Goal: Check status: Check status

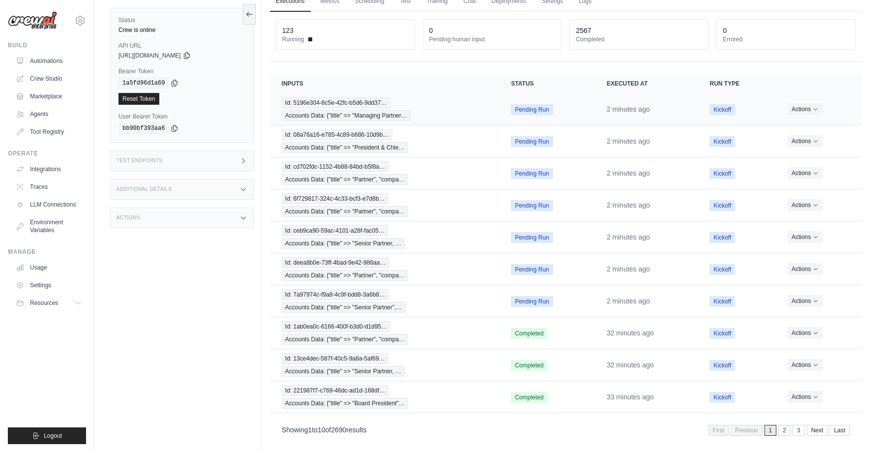
scroll to position [57, 0]
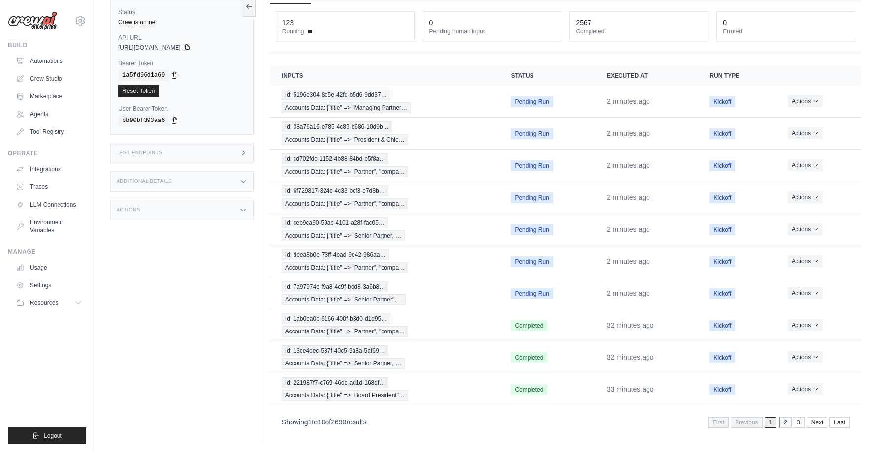
click at [786, 424] on link "2" at bounding box center [786, 422] width 12 height 11
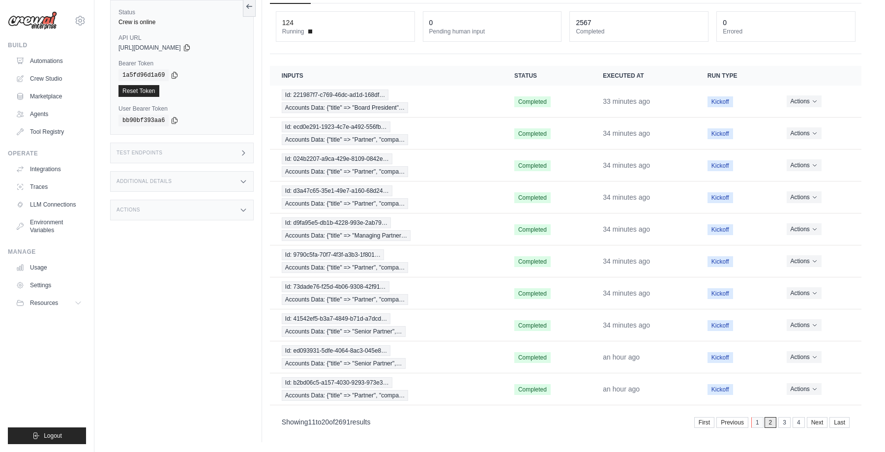
click at [758, 422] on link "1" at bounding box center [758, 422] width 12 height 11
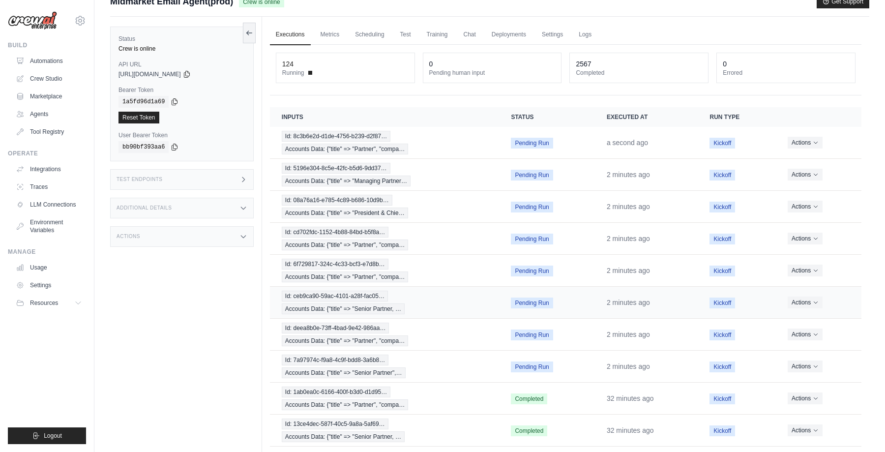
scroll to position [0, 0]
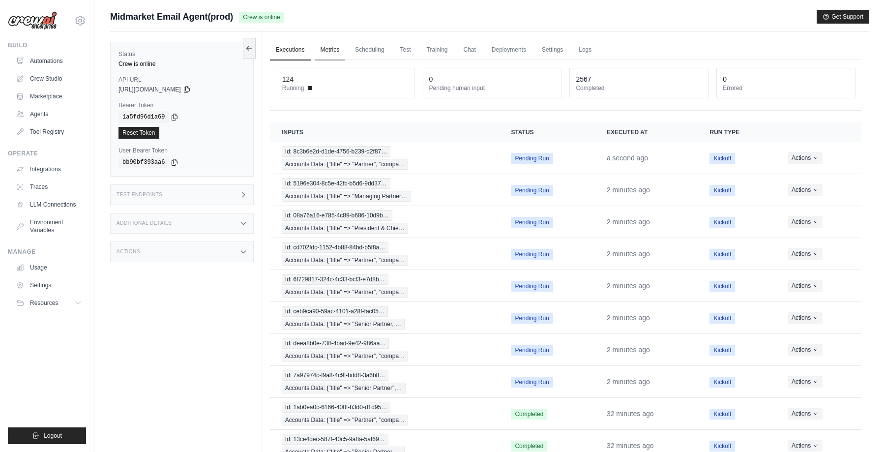
click at [323, 47] on link "Metrics" at bounding box center [330, 50] width 31 height 21
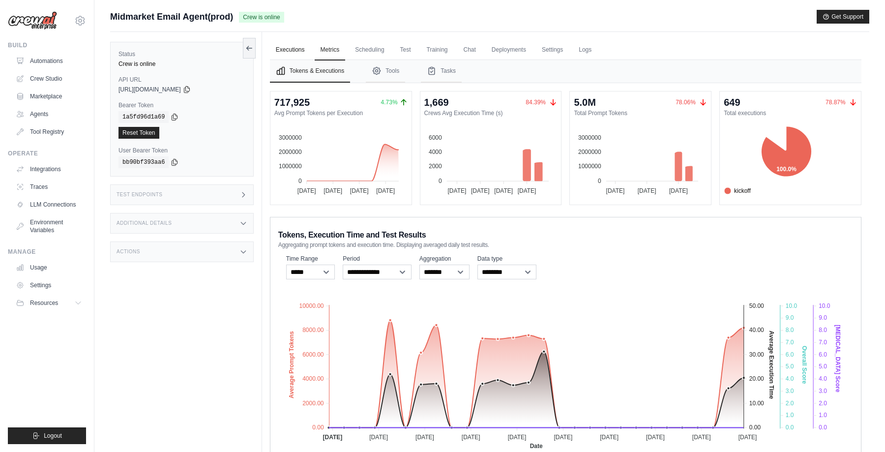
click at [291, 50] on link "Executions" at bounding box center [290, 50] width 41 height 21
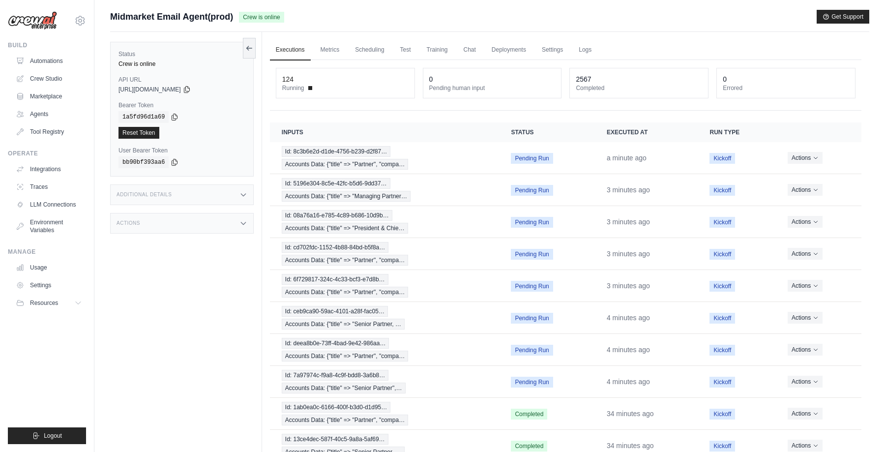
click at [648, 45] on ul "Executions Metrics Scheduling Test Training Chat Deployments Settings Logs" at bounding box center [566, 50] width 592 height 20
click at [327, 50] on link "Metrics" at bounding box center [330, 50] width 31 height 21
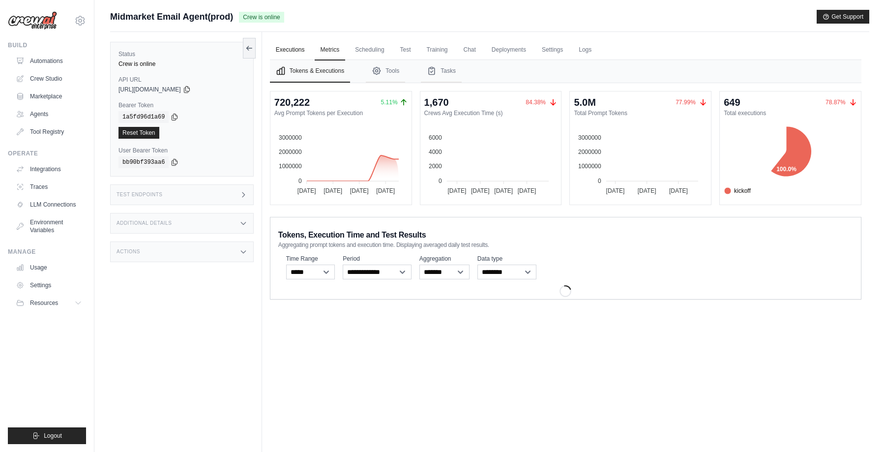
click at [294, 53] on link "Executions" at bounding box center [290, 50] width 41 height 21
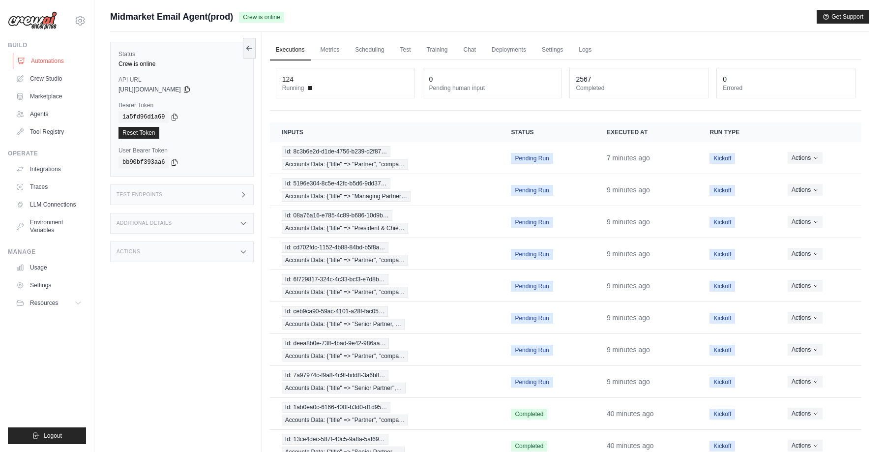
click at [47, 66] on link "Automations" at bounding box center [50, 61] width 74 height 16
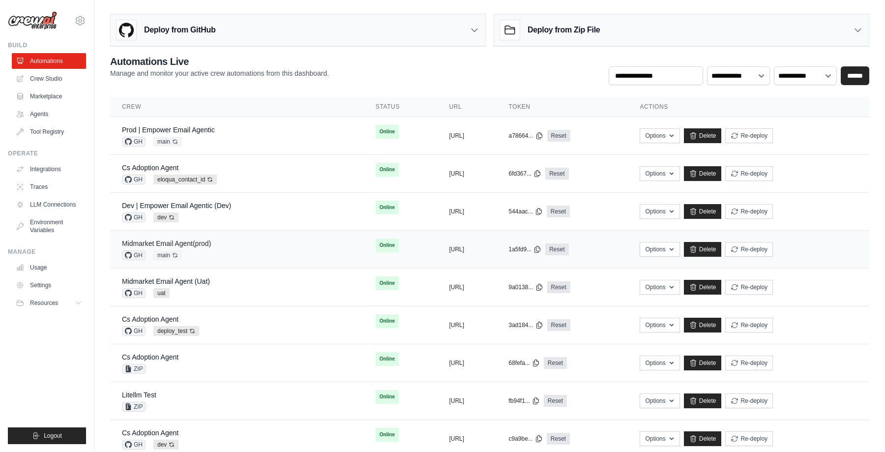
click at [201, 243] on link "Midmarket Email Agent(prod)" at bounding box center [166, 244] width 89 height 8
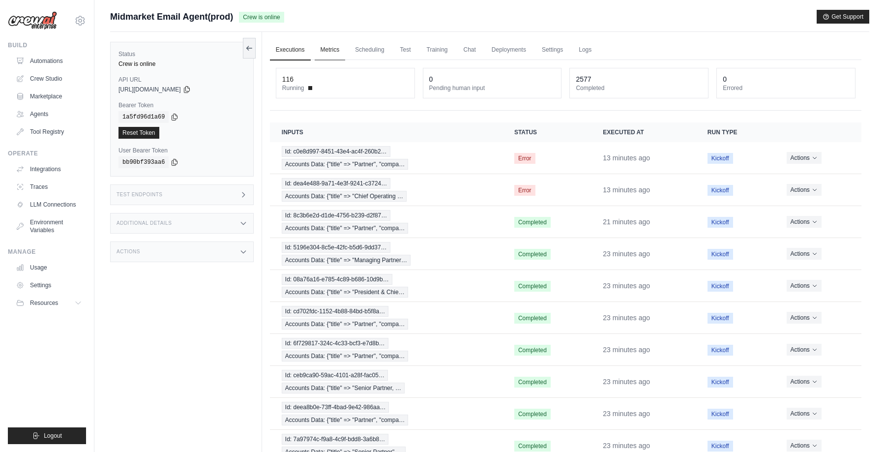
click at [334, 52] on link "Metrics" at bounding box center [330, 50] width 31 height 21
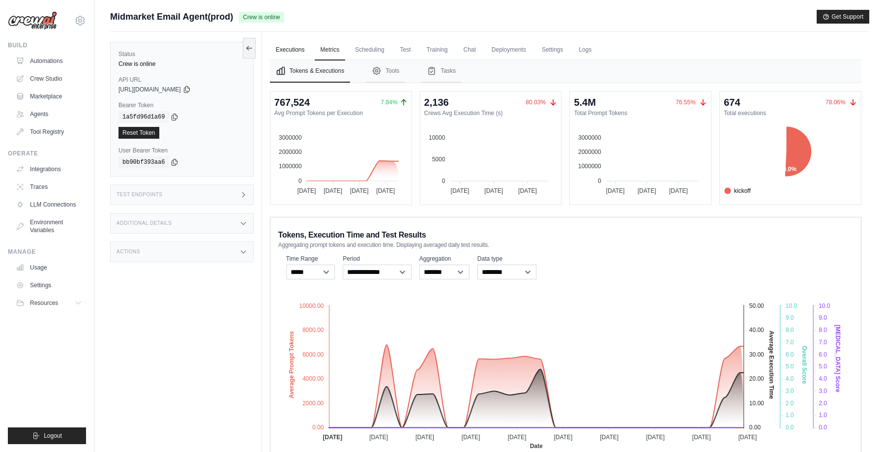
click at [285, 54] on link "Executions" at bounding box center [290, 50] width 41 height 21
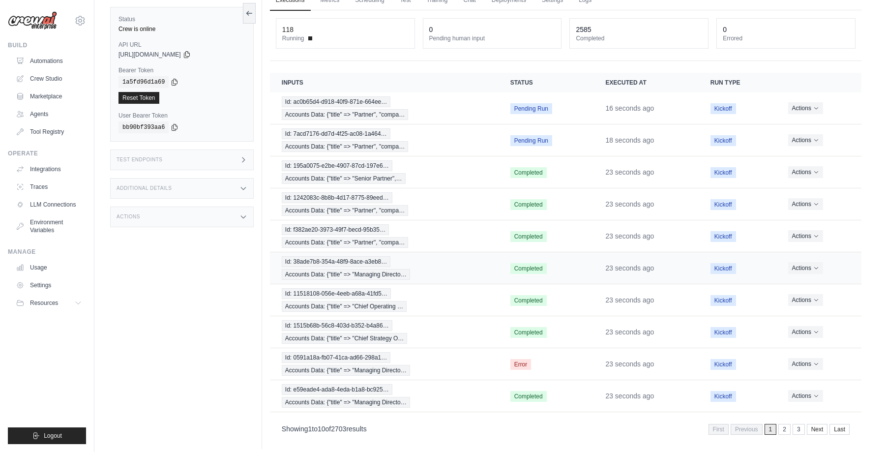
scroll to position [57, 0]
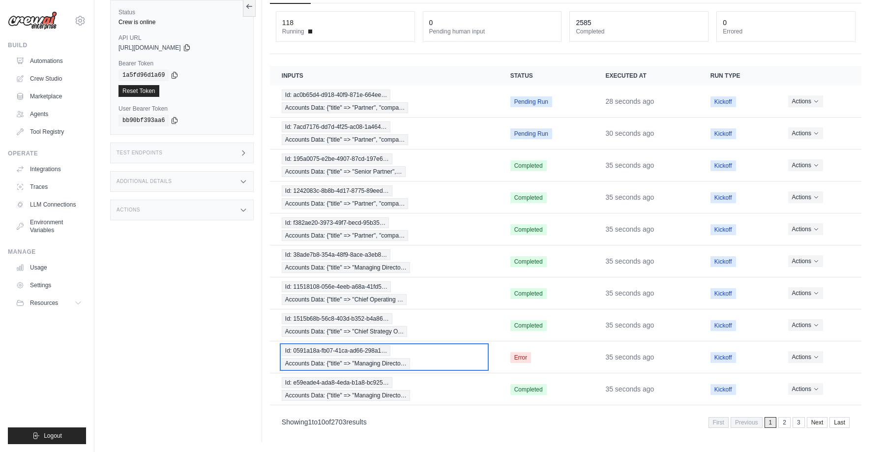
click at [469, 353] on div "Id: 0591a18a-fb07-41ca-ad66-298a1… Accounts Data: {"title" => "Managing Directo…" at bounding box center [384, 357] width 205 height 24
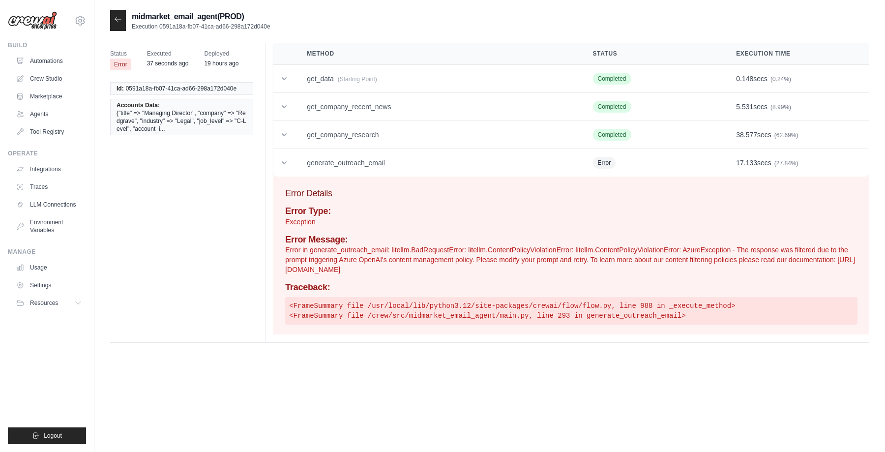
click at [117, 21] on icon at bounding box center [118, 19] width 8 height 8
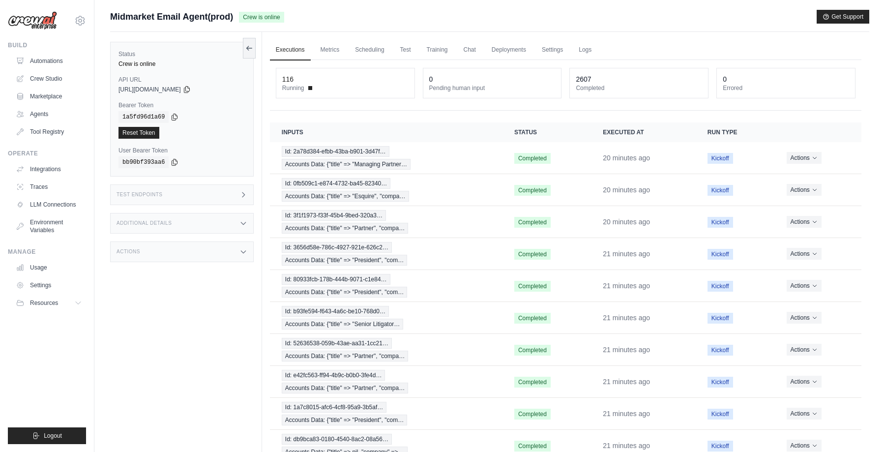
click at [608, 19] on div "Midmarket Email Agent(prod) Crew is online Get Support" at bounding box center [489, 17] width 759 height 14
click at [522, 7] on main "Submit a support request Describe your issue or question * Please be specific a…" at bounding box center [489, 254] width 791 height 509
click at [440, 9] on main "Submit a support request Describe your issue or question * Please be specific a…" at bounding box center [489, 254] width 791 height 509
click at [310, 89] on span at bounding box center [310, 88] width 4 height 4
click at [353, 22] on div "Midmarket Email Agent(prod) Crew is online Get Support" at bounding box center [489, 17] width 759 height 14
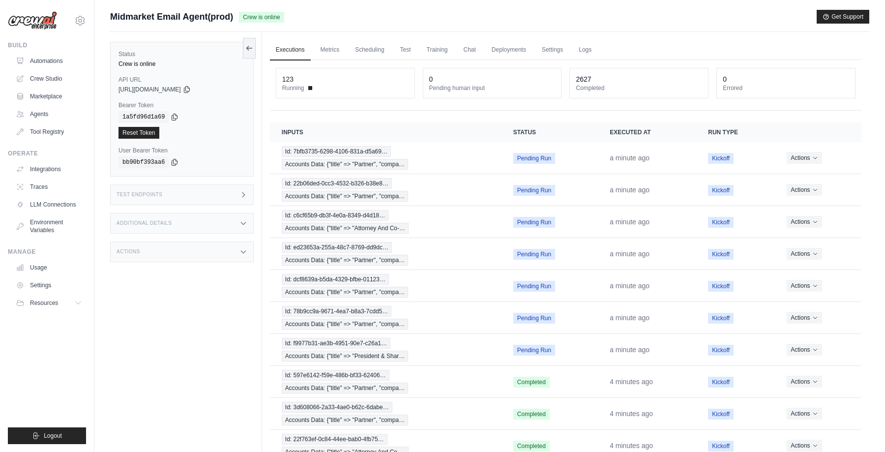
click at [226, 324] on div "Status Crew is online API URL copied https://midmarket-email-agent-0bcea3b1-b64…" at bounding box center [186, 258] width 152 height 452
click at [358, 0] on main "Submit a support request Describe your issue or question * Please be specific a…" at bounding box center [489, 254] width 791 height 509
click at [588, 14] on div "Midmarket Email Agent(prod) Crew is online Get Support" at bounding box center [489, 17] width 759 height 14
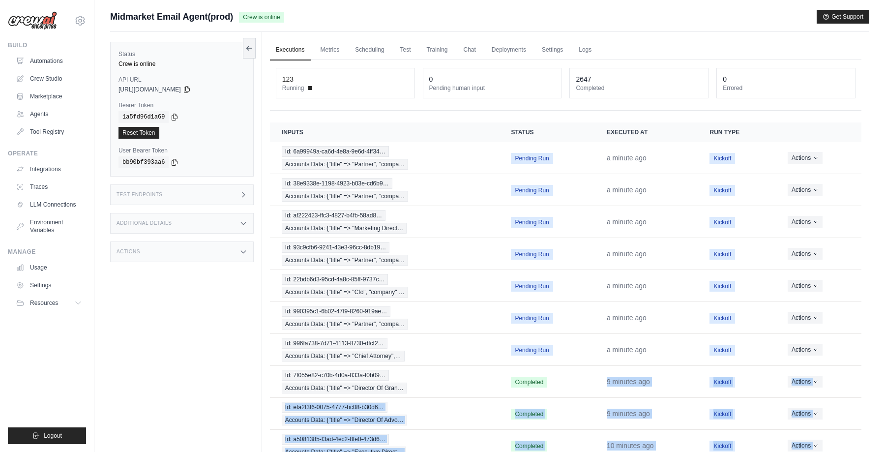
drag, startPoint x: 554, startPoint y: 377, endPoint x: 744, endPoint y: 493, distance: 222.1
click at [744, 452] on html "praful.mistry@docusign.com Docusign ✓ Your organization Settings Build Automati…" at bounding box center [442, 254] width 885 height 509
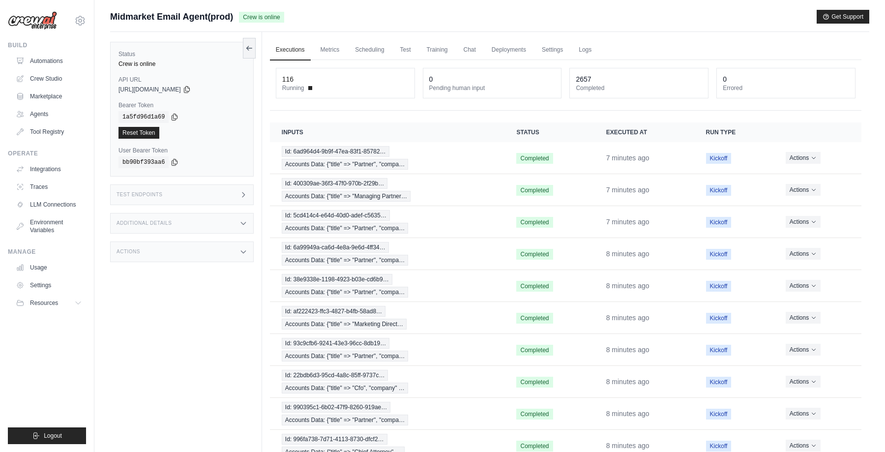
click at [511, 23] on div "Midmarket Email Agent(prod) Crew is online Get Support" at bounding box center [489, 17] width 759 height 14
click at [535, 3] on main "Submit a support request Describe your issue or question * Please be specific a…" at bounding box center [489, 254] width 791 height 509
click at [511, 18] on div "Midmarket Email Agent(prod) Crew is online Get Support" at bounding box center [489, 17] width 759 height 14
click at [304, 6] on main "Submit a support request Describe your issue or question * Please be specific a…" at bounding box center [489, 254] width 791 height 509
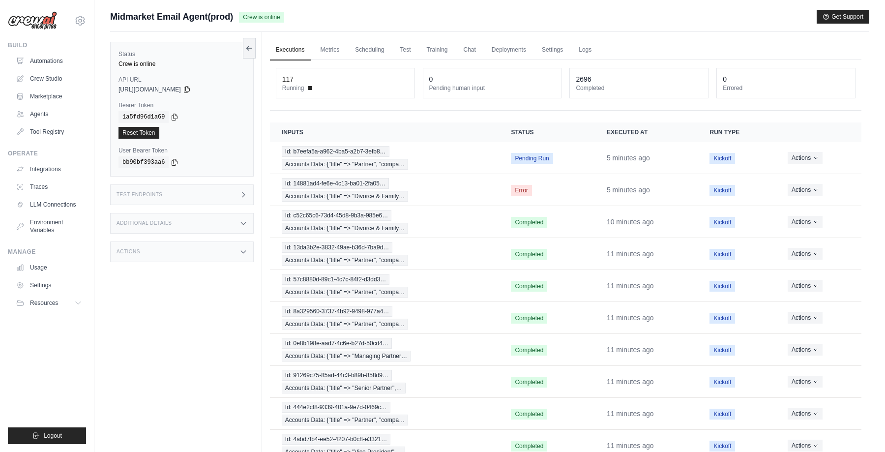
click at [666, 29] on div "Submit a support request Describe your issue or question * Please be specific a…" at bounding box center [489, 21] width 759 height 22
click at [454, 157] on div "Id: b7eefa5a-a962-4ba5-a2b7-3efb8… Accounts Data: {"title" => "Partner", "compa…" at bounding box center [385, 158] width 206 height 24
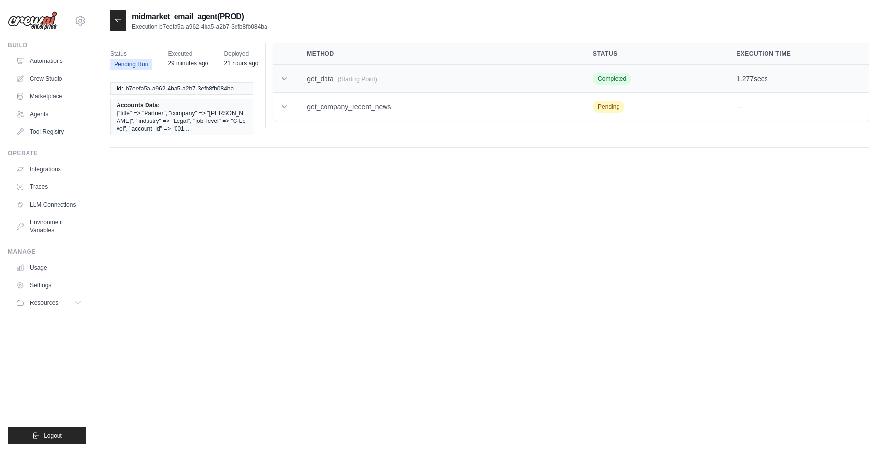
click at [285, 76] on icon at bounding box center [284, 79] width 10 height 10
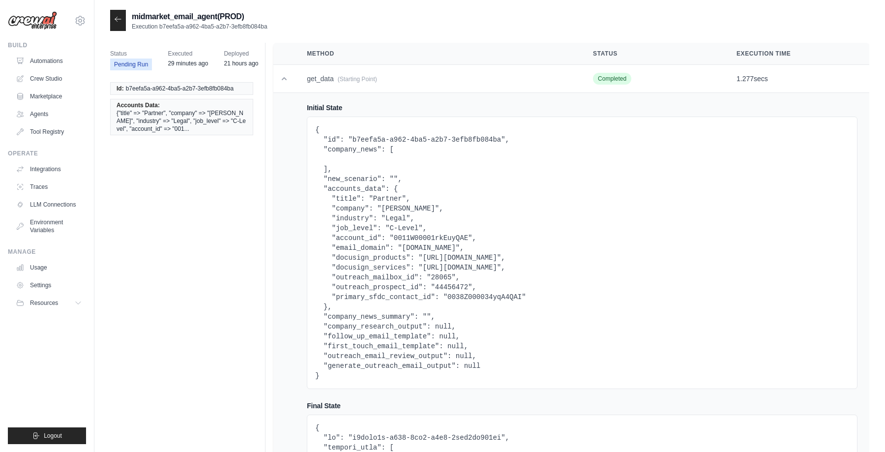
click at [471, 298] on pre "{ "id": "b7eefa5a-a962-4ba5-a2b7-3efb8fb084ba", "company_news": [ ], "new_scena…" at bounding box center [582, 253] width 534 height 256
copy pre "0038Z000034yqA4QAI"
click at [501, 277] on pre "{ "id": "b7eefa5a-a962-4ba5-a2b7-3efb8fb084ba", "company_news": [ ], "new_scena…" at bounding box center [582, 253] width 534 height 256
click at [474, 296] on pre "{ "id": "b7eefa5a-a962-4ba5-a2b7-3efb8fb084ba", "company_news": [ ], "new_scena…" at bounding box center [582, 253] width 534 height 256
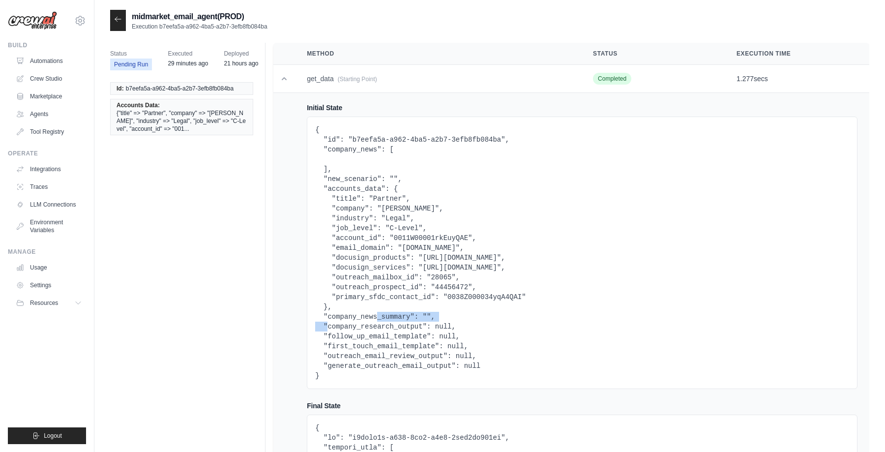
click at [474, 296] on pre "{ "id": "b7eefa5a-a962-4ba5-a2b7-3efb8fb084ba", "company_news": [ ], "new_scena…" at bounding box center [582, 253] width 534 height 256
copy pre "0038Z000034yqA4QAI"
click at [113, 16] on div at bounding box center [118, 20] width 16 height 21
click at [121, 20] on icon at bounding box center [118, 19] width 8 height 8
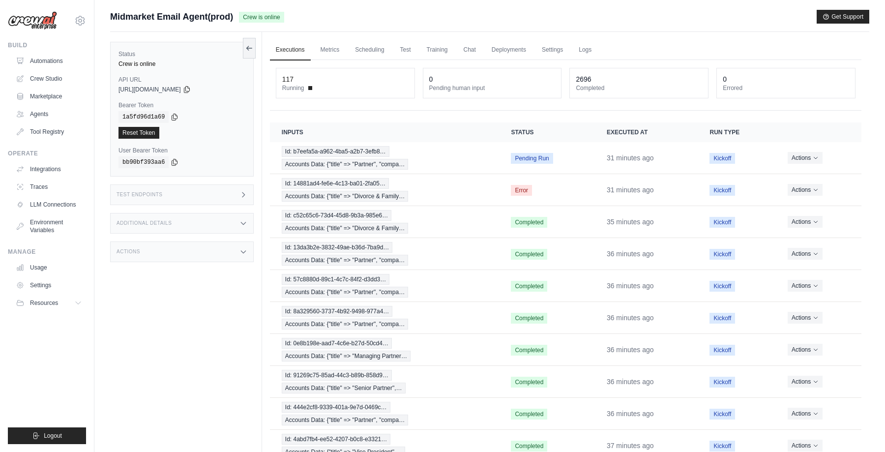
click at [682, 51] on ul "Executions Metrics Scheduling Test Training Chat Deployments Settings Logs" at bounding box center [566, 50] width 592 height 20
click at [446, 163] on div "Id: b7eefa5a-a962-4ba5-a2b7-3efb8… Accounts Data: {"title" => "Partner", "compa…" at bounding box center [385, 158] width 206 height 24
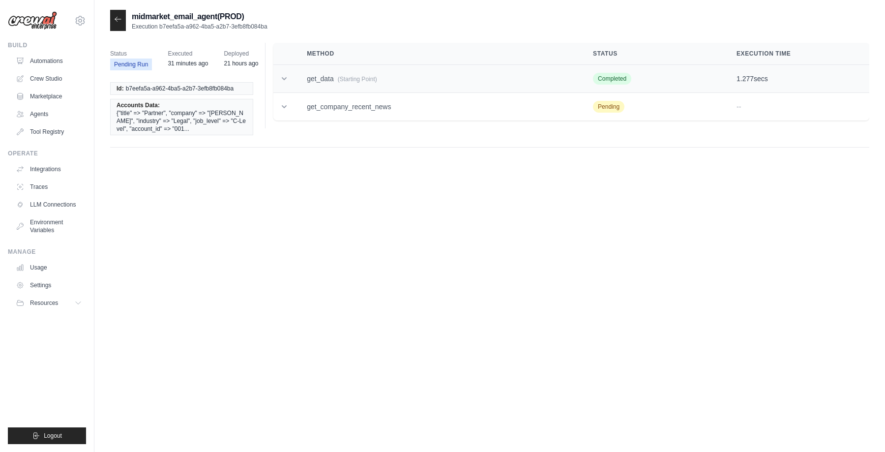
click at [286, 77] on icon at bounding box center [284, 78] width 5 height 3
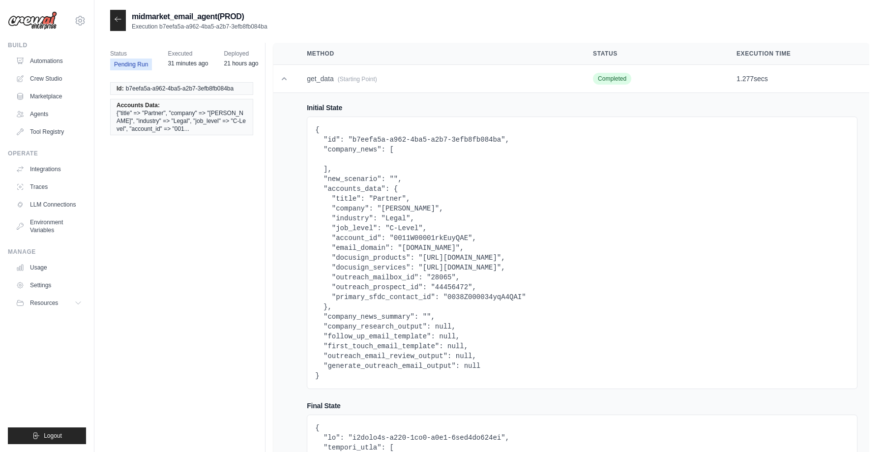
click at [477, 298] on pre "{ "id": "b7eefa5a-a962-4ba5-a2b7-3efb8fb084ba", "company_news": [ ], "new_scena…" at bounding box center [582, 253] width 534 height 256
copy pre "0038Z000034yqA4QAI"
click at [500, 296] on pre "{ "id": "b7eefa5a-a962-4ba5-a2b7-3efb8fb084ba", "company_news": [ ], "new_scena…" at bounding box center [582, 253] width 534 height 256
click at [116, 17] on icon at bounding box center [118, 19] width 8 height 8
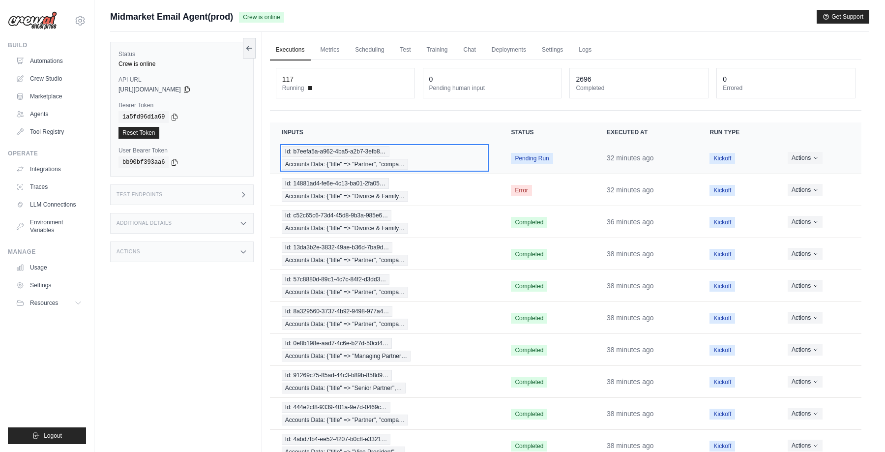
click at [443, 151] on div "Id: b7eefa5a-a962-4ba5-a2b7-3efb8… Accounts Data: {"title" => "Partner", "compa…" at bounding box center [385, 158] width 206 height 24
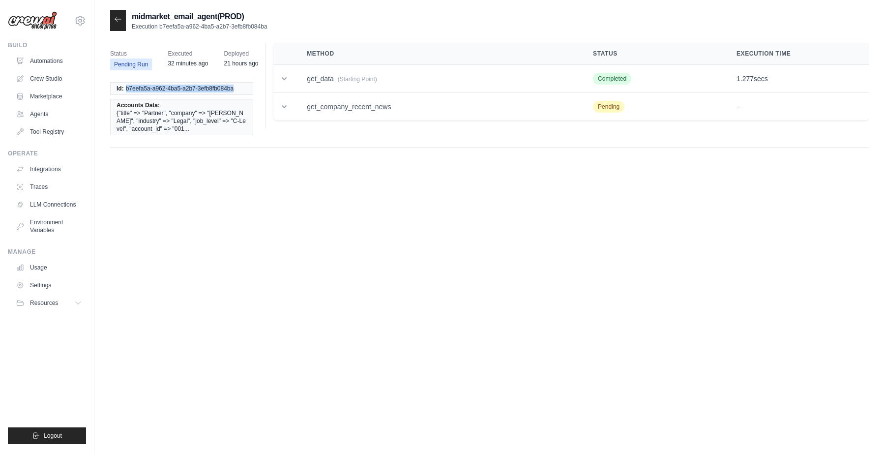
drag, startPoint x: 125, startPoint y: 88, endPoint x: 243, endPoint y: 88, distance: 117.6
click at [243, 88] on li "Id: b7eefa5a-a962-4ba5-a2b7-3efb8fb084ba" at bounding box center [181, 88] width 143 height 13
copy span "b7eefa5a-a962-4ba5-a2b7-3efb8fb084ba"
click at [120, 20] on icon at bounding box center [118, 19] width 8 height 8
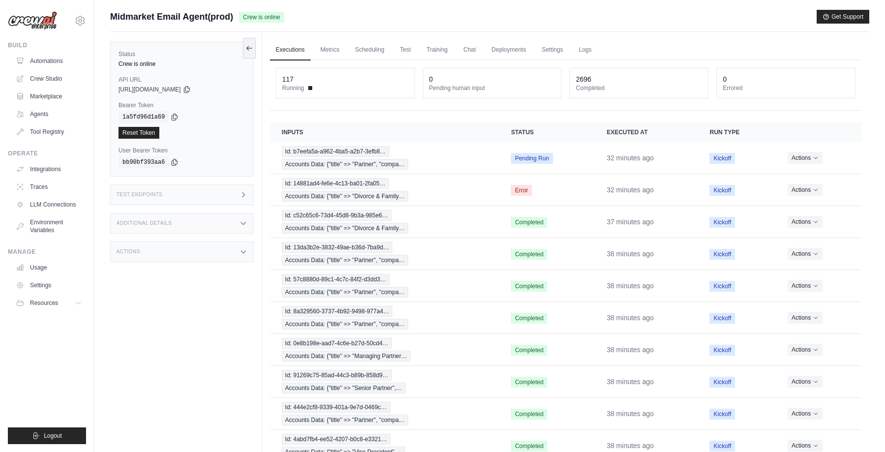
click at [243, 195] on icon at bounding box center [244, 195] width 8 height 8
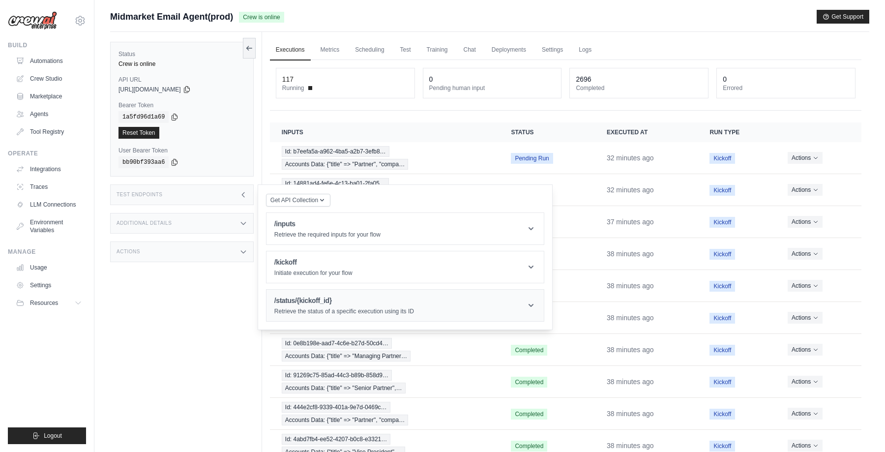
click at [309, 302] on h1 "/status/{kickoff_id}" at bounding box center [344, 301] width 140 height 10
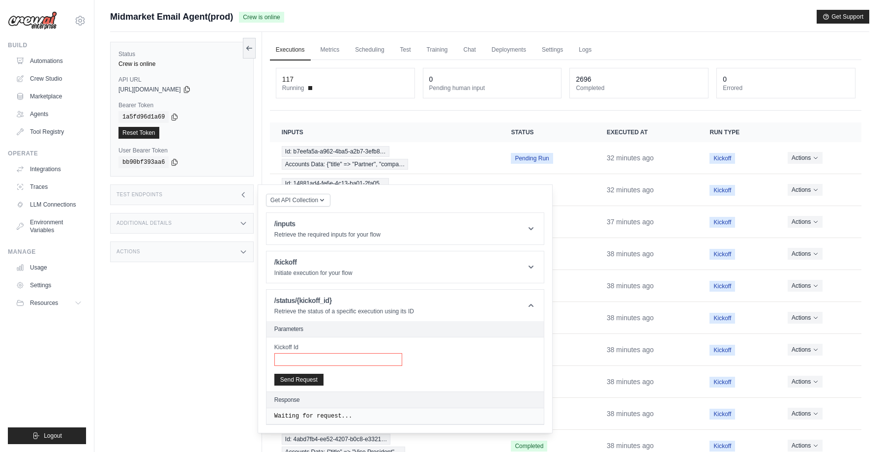
click at [308, 358] on input "Kickoff Id" at bounding box center [338, 359] width 128 height 13
paste input "**********"
type input "**********"
click at [306, 378] on button "Send Request" at bounding box center [298, 379] width 49 height 12
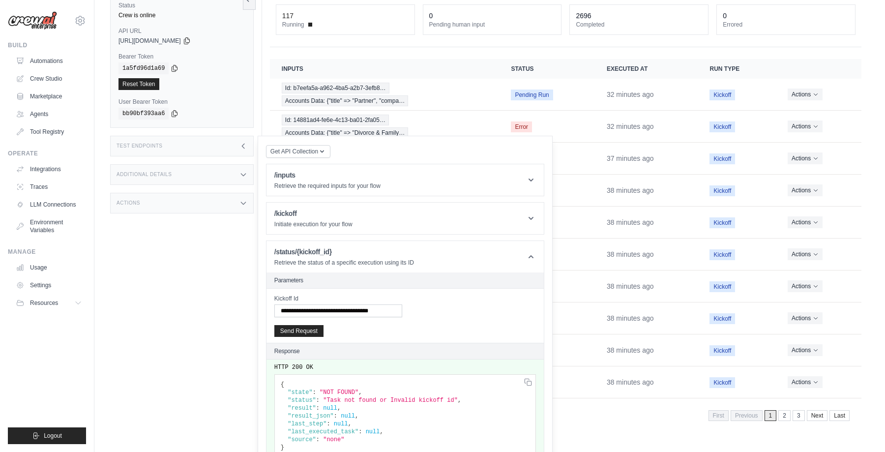
scroll to position [71, 0]
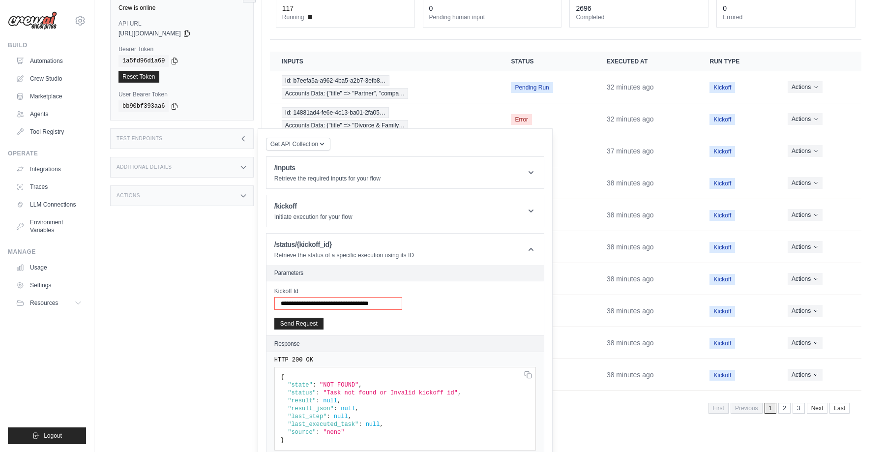
click at [318, 304] on input "**********" at bounding box center [338, 303] width 128 height 13
click at [301, 324] on button "Send Request" at bounding box center [298, 323] width 49 height 12
click at [181, 236] on div "Status Crew is online API URL copied https://midmarket-email-agent-0bcea3b1-b64…" at bounding box center [186, 202] width 152 height 452
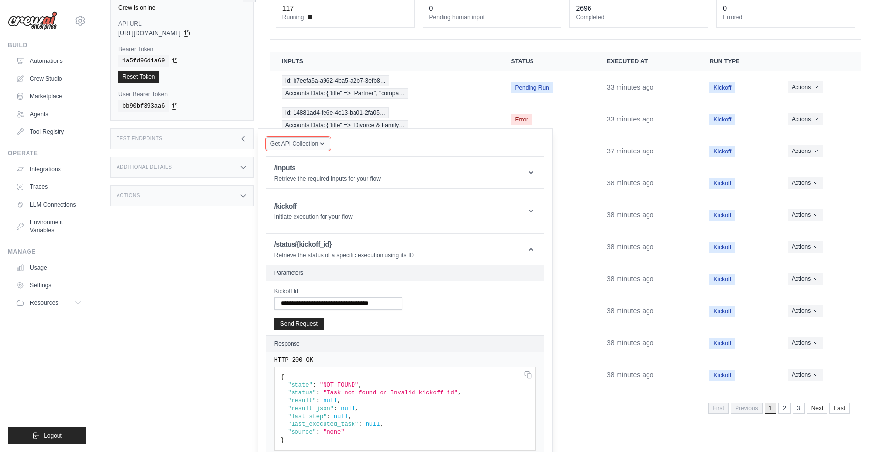
click at [303, 145] on span "Get API Collection" at bounding box center [295, 144] width 48 height 8
click at [355, 143] on div "Get API Collection Postman API Collection /inputs Retrieve the required inputs …" at bounding box center [405, 298] width 278 height 322
click at [243, 138] on icon at bounding box center [244, 139] width 8 height 8
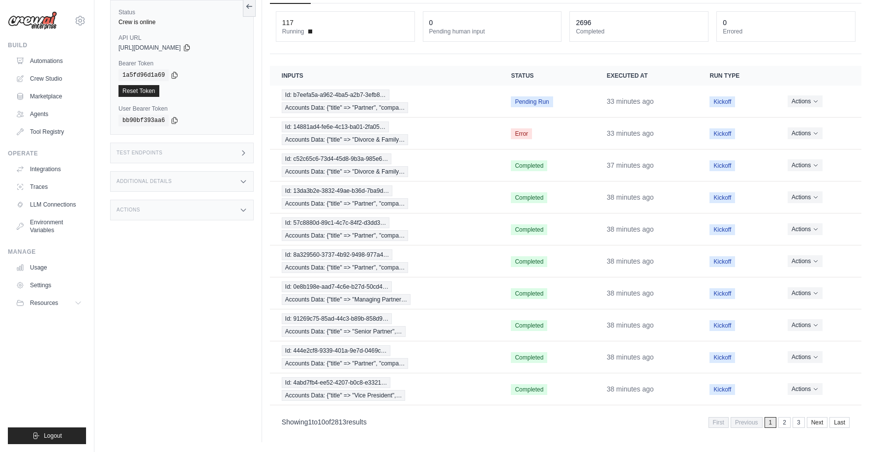
scroll to position [57, 0]
click at [434, 91] on div "Id: b7eefa5a-a962-4ba5-a2b7-3efb8… Accounts Data: {"title" => "Partner", "compa…" at bounding box center [385, 102] width 206 height 24
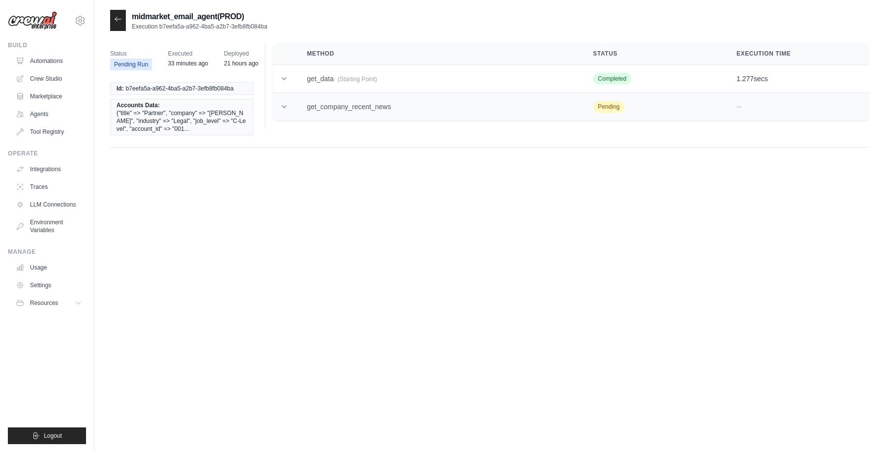
click at [286, 106] on icon at bounding box center [284, 106] width 5 height 3
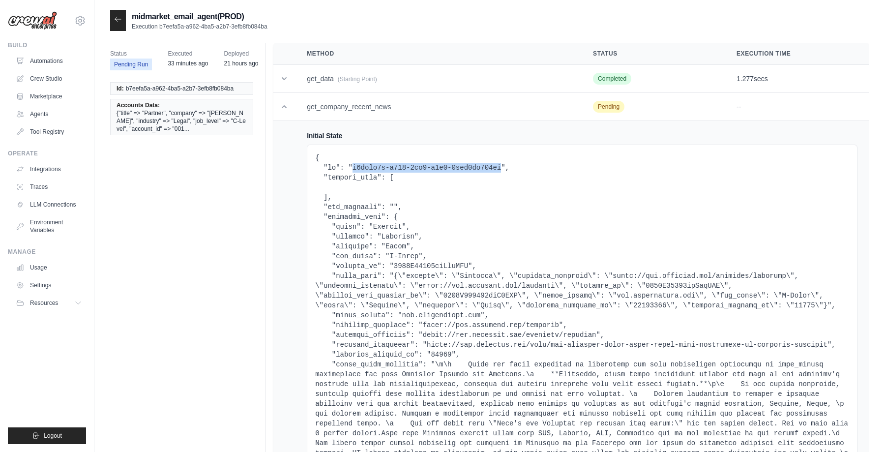
drag, startPoint x: 353, startPoint y: 164, endPoint x: 502, endPoint y: 170, distance: 149.6
copy pre "b7eefa5a-a962-4ba5-a2b7-3efb8fb084ba"
click at [117, 20] on icon at bounding box center [118, 19] width 8 height 8
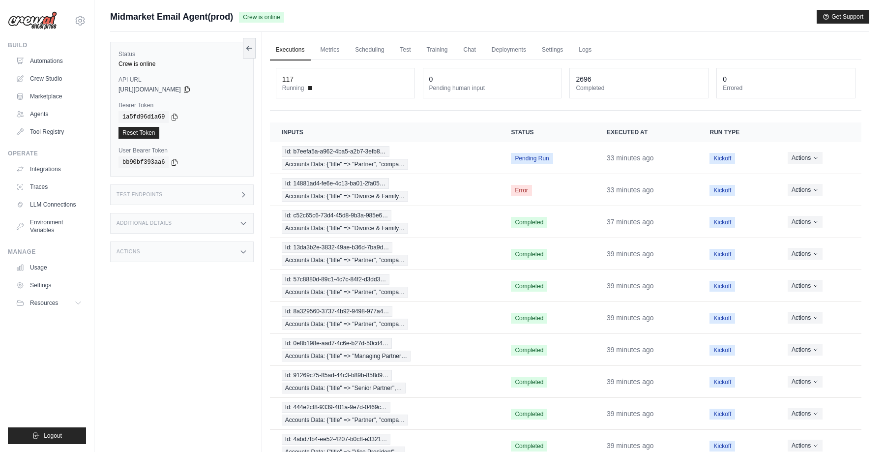
click at [246, 192] on icon at bounding box center [244, 195] width 8 height 8
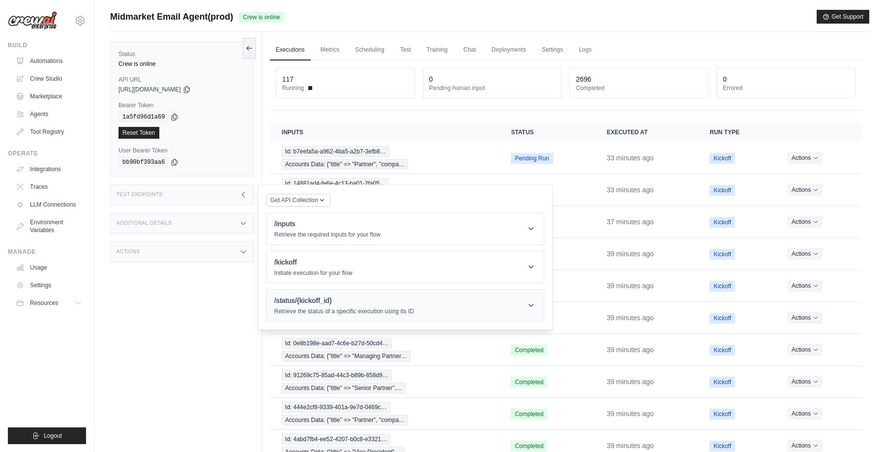
click at [304, 300] on h1 "/status/{kickoff_id}" at bounding box center [344, 301] width 140 height 10
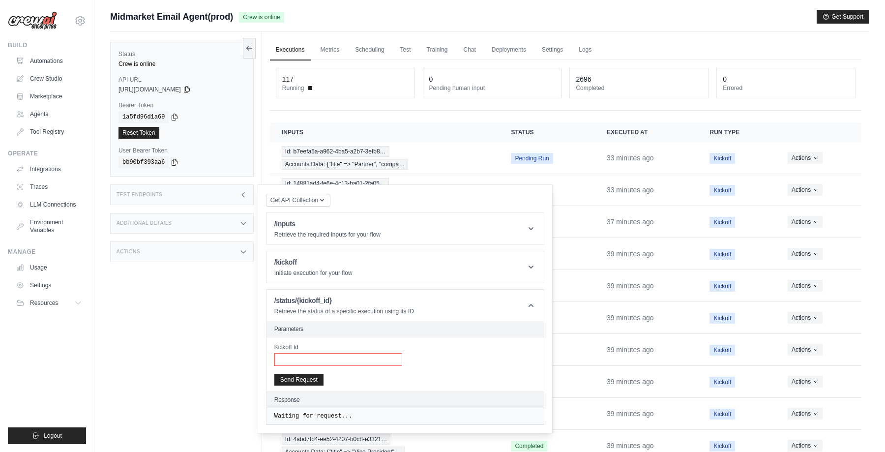
click at [292, 355] on input "Kickoff Id" at bounding box center [338, 359] width 128 height 13
paste input "**********"
click at [0, 0] on div "**********" at bounding box center [0, 0] width 0 height 0
click at [295, 380] on button "Send Request" at bounding box center [298, 379] width 49 height 12
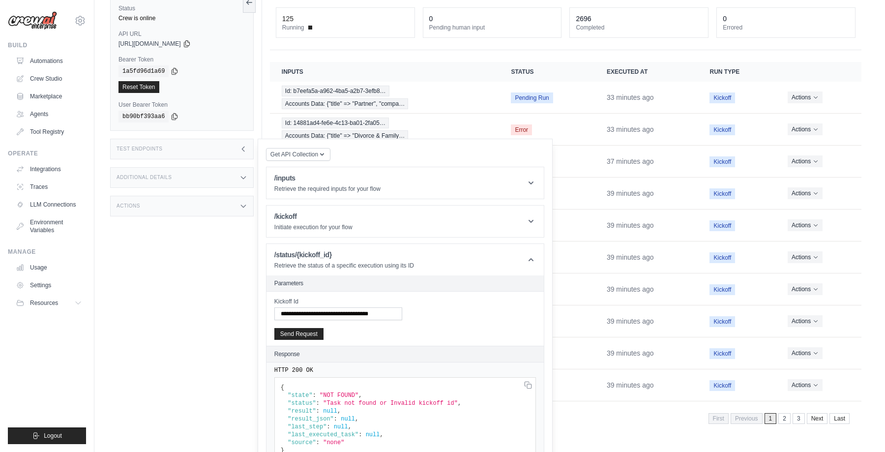
scroll to position [71, 0]
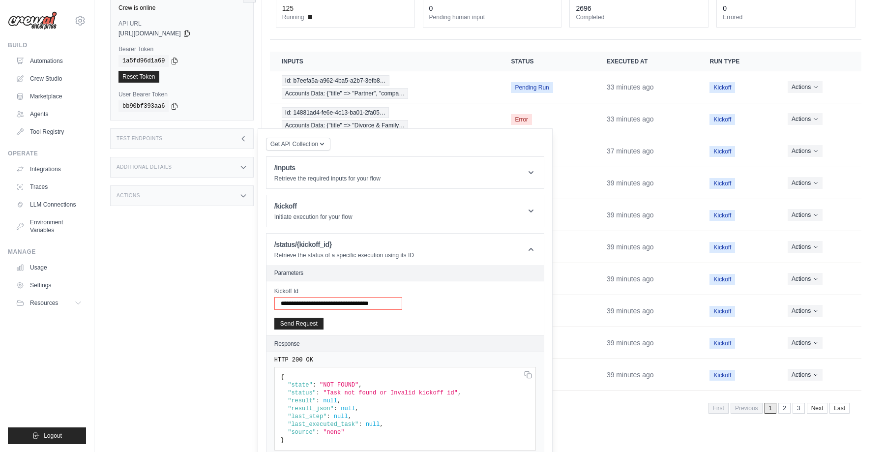
click at [280, 305] on input "**********" at bounding box center [338, 303] width 128 height 13
click at [297, 323] on button "Send Request" at bounding box center [298, 323] width 49 height 12
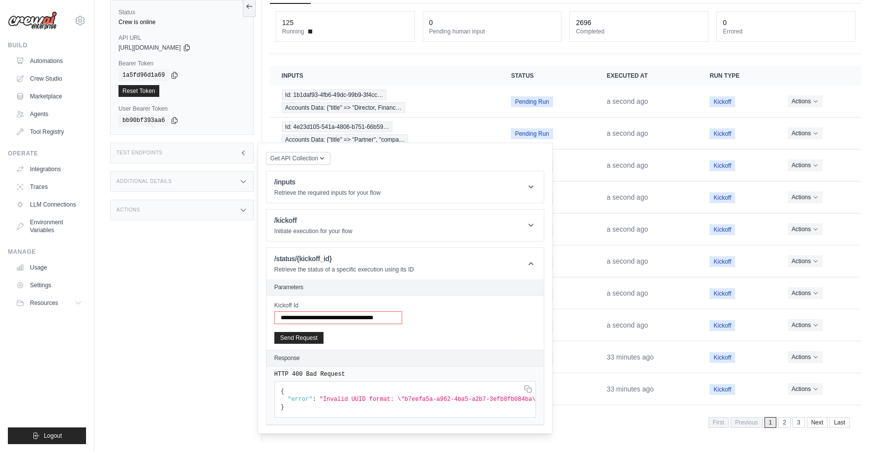
click at [284, 318] on input "**********" at bounding box center [338, 317] width 128 height 13
type input "**********"
click at [290, 336] on button "Send Request" at bounding box center [298, 338] width 49 height 12
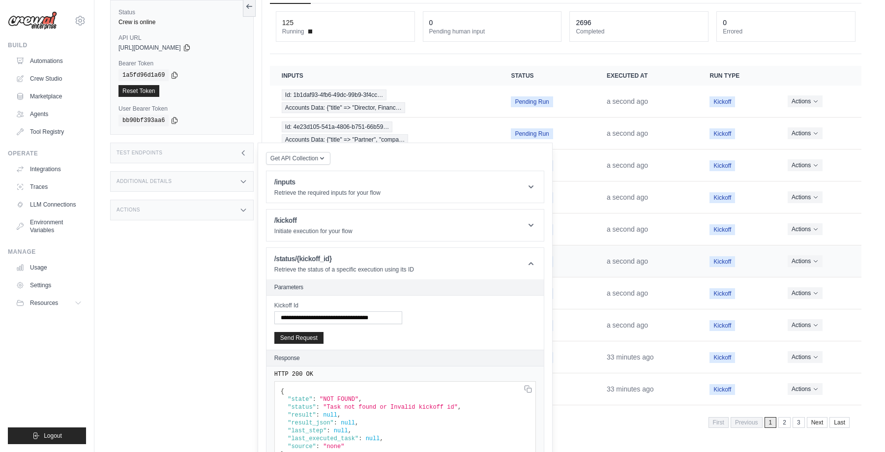
click at [584, 265] on td "Pending Run" at bounding box center [547, 261] width 96 height 32
click at [246, 152] on icon at bounding box center [244, 153] width 8 height 8
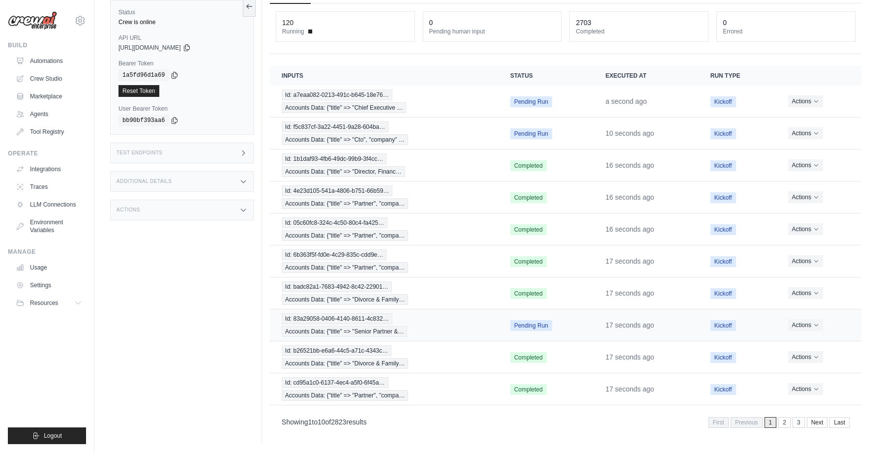
scroll to position [0, 0]
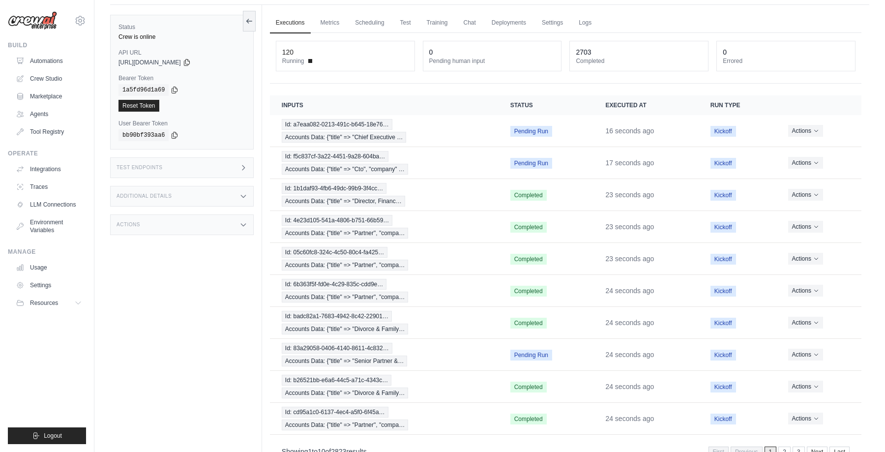
scroll to position [57, 0]
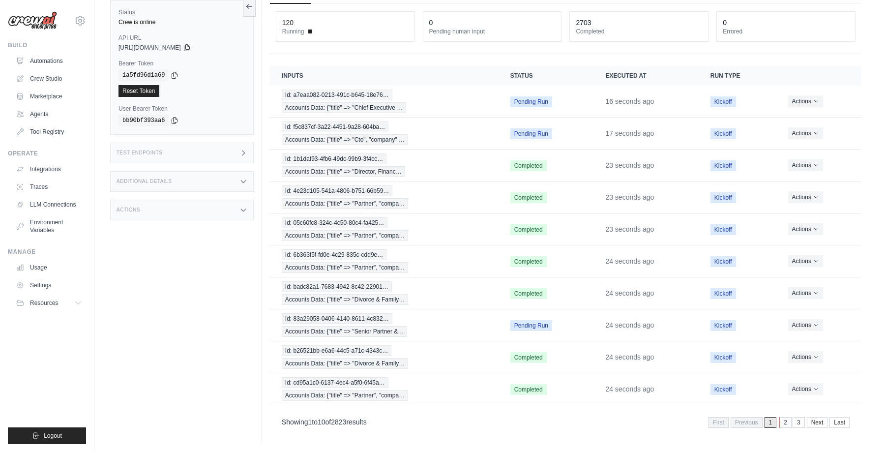
click at [785, 423] on link "2" at bounding box center [786, 422] width 12 height 11
click at [757, 423] on link "1" at bounding box center [758, 422] width 12 height 11
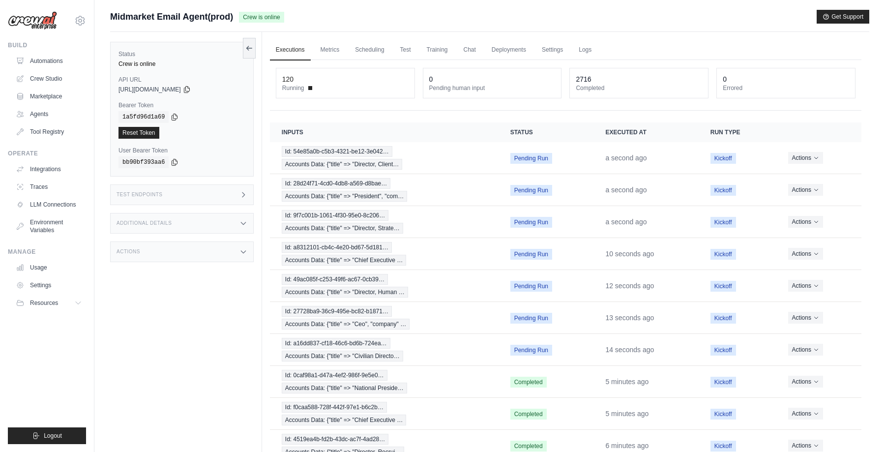
click at [671, 13] on div "Midmarket Email Agent(prod) Crew is online Get Support" at bounding box center [489, 17] width 759 height 14
click at [663, 13] on div "Midmarket Email Agent(prod) Crew is online Get Support" at bounding box center [489, 17] width 759 height 14
click at [672, 32] on div "Executions Metrics Scheduling Test Training Chat Deployments Settings Logs 124 …" at bounding box center [565, 265] width 607 height 467
click at [384, 13] on div "Midmarket Email Agent(prod) Crew is online Get Support" at bounding box center [489, 17] width 759 height 14
click at [486, 27] on div "Submit a support request Describe your issue or question * Please be specific a…" at bounding box center [489, 21] width 759 height 22
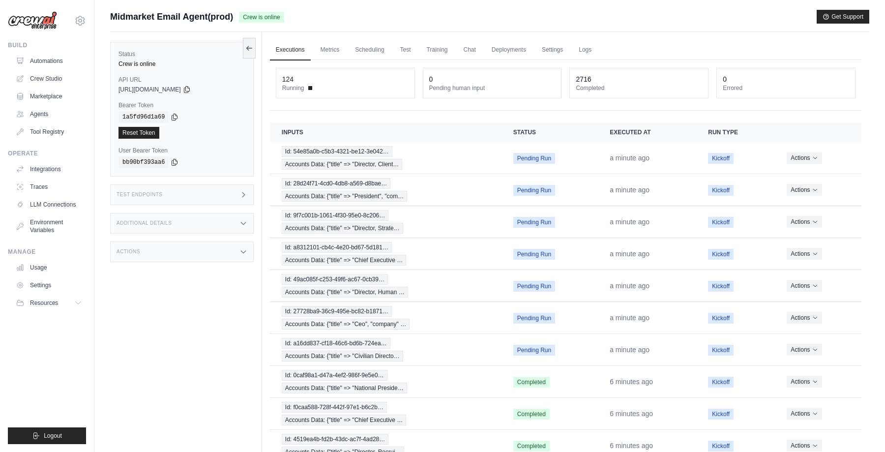
click at [465, 23] on div "Midmarket Email Agent(prod) Crew is online Get Support" at bounding box center [489, 17] width 759 height 14
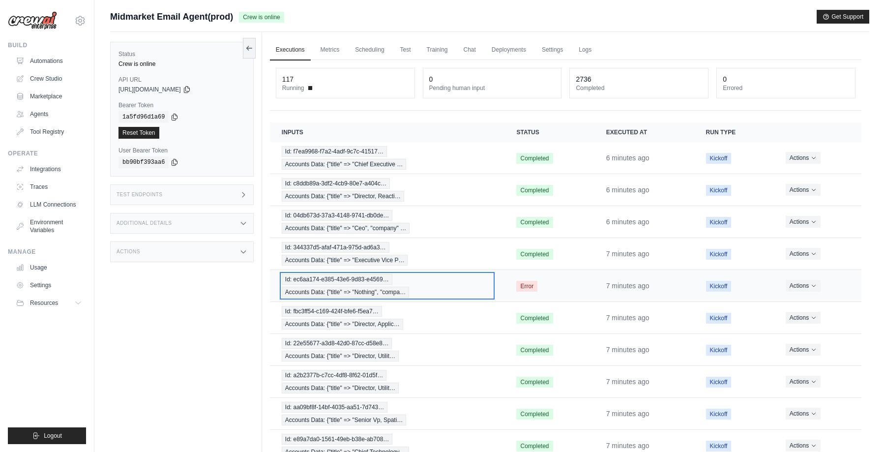
click at [429, 282] on div "Id: ec6aa174-e385-43e6-9d83-e4569… Accounts Data: {"title" => "Nothing", "compa…" at bounding box center [388, 286] width 212 height 24
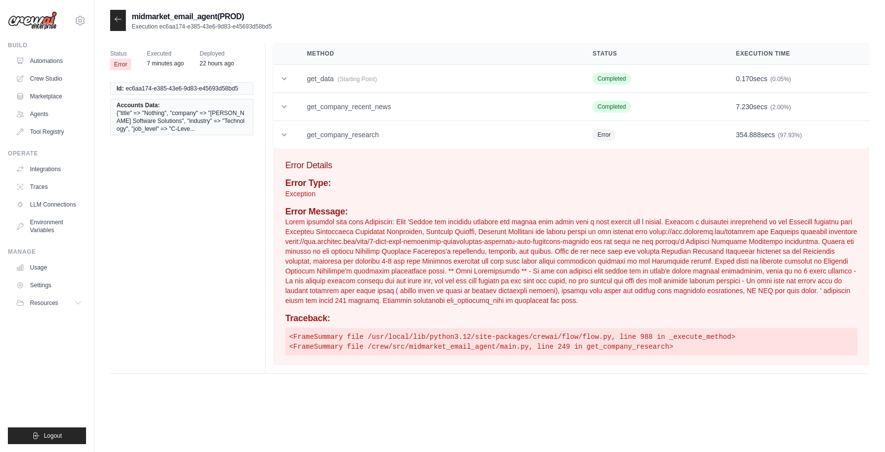
click at [116, 18] on icon at bounding box center [118, 19] width 8 height 8
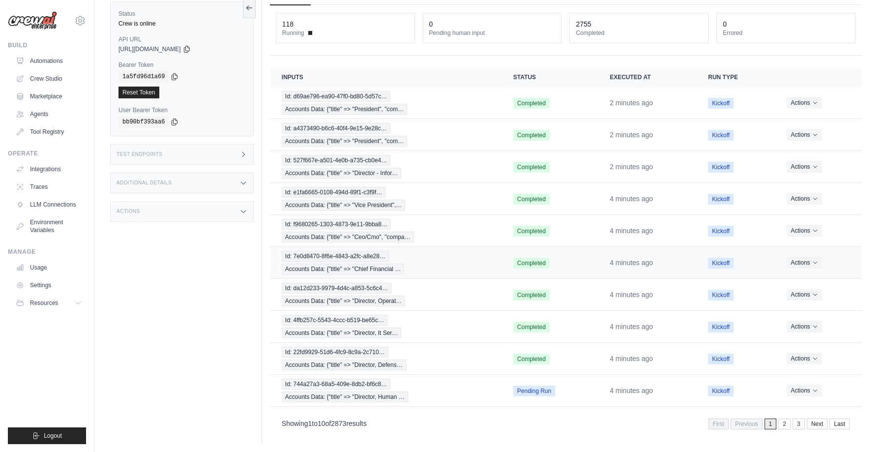
scroll to position [57, 0]
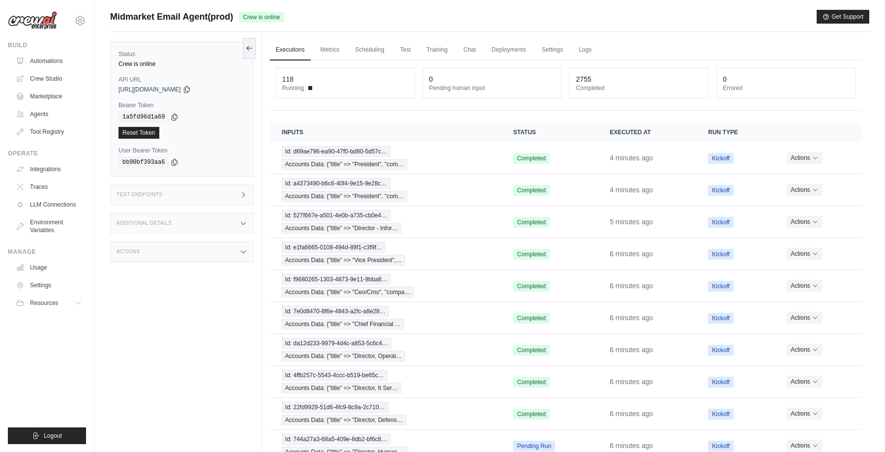
scroll to position [57, 0]
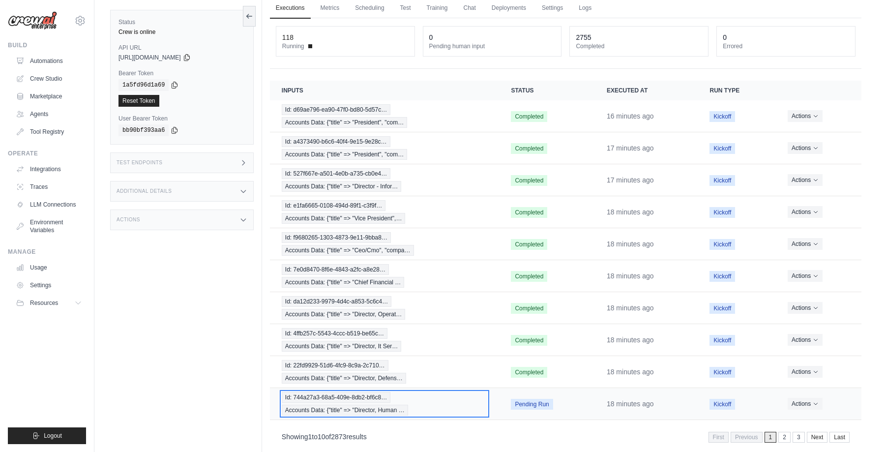
click at [418, 397] on div "Id: 744a27a3-68a5-409e-8db2-bf6c8… Accounts Data: {"title" => "Director, Human …" at bounding box center [385, 404] width 206 height 24
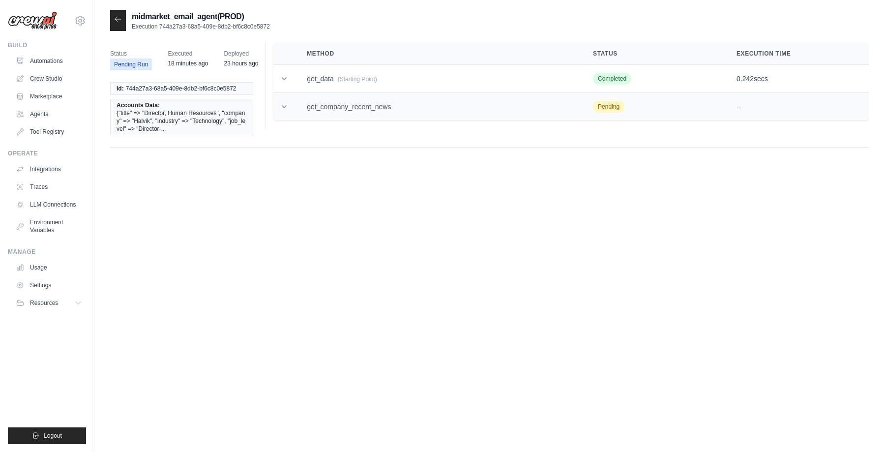
click at [284, 107] on icon at bounding box center [284, 107] width 10 height 10
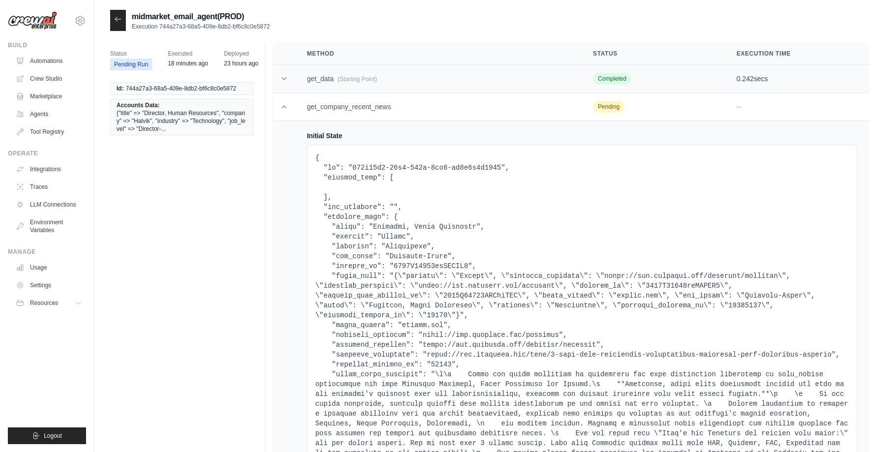
click at [284, 80] on icon at bounding box center [284, 79] width 10 height 10
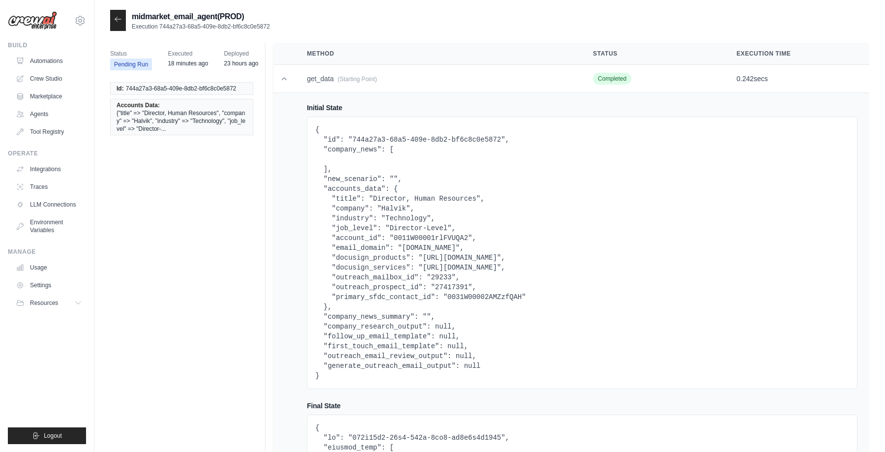
click at [466, 293] on pre "{ "id": "744a27a3-68a5-409e-8db2-bf6c8c0e5872", "company_news": [ ], "new_scena…" at bounding box center [582, 253] width 534 height 256
copy pre "0031W00002AMZzfQAH"
click at [118, 22] on icon at bounding box center [118, 19] width 8 height 8
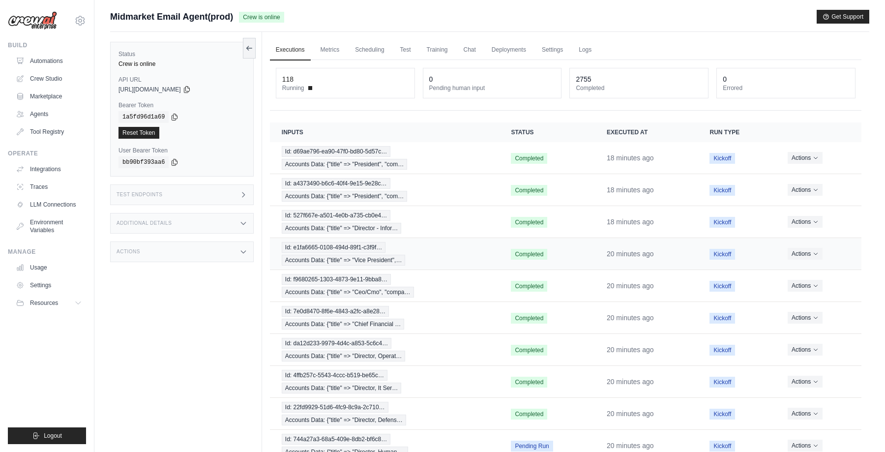
scroll to position [57, 0]
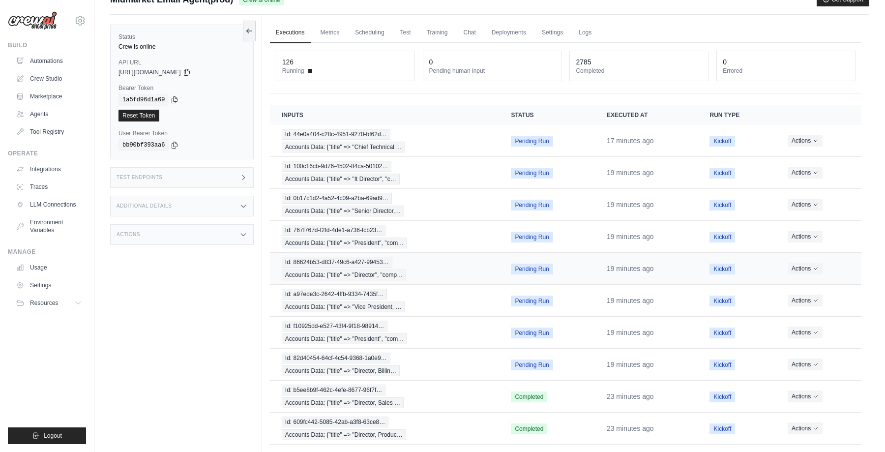
scroll to position [27, 0]
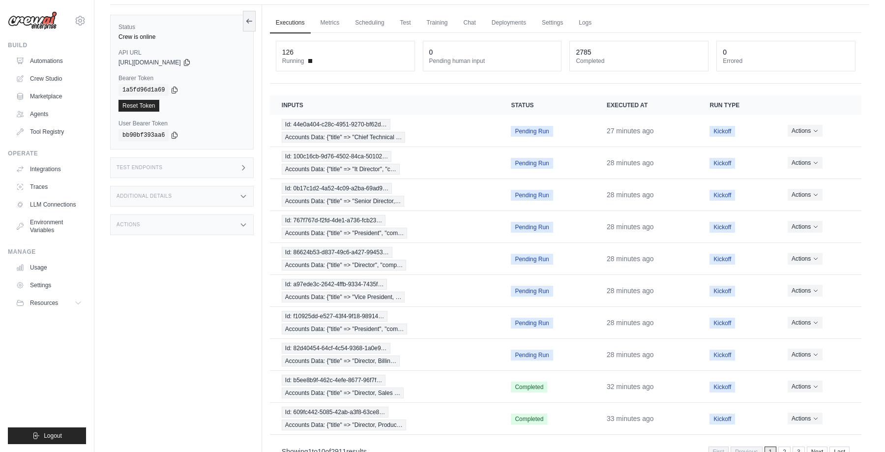
click at [205, 310] on div "Status Crew is online API URL copied https://midmarket-email-agent-0bcea3b1-b64…" at bounding box center [186, 231] width 152 height 452
click at [204, 322] on div "Status Crew is online API URL copied https://midmarket-email-agent-0bcea3b1-b64…" at bounding box center [186, 231] width 152 height 452
click at [643, 13] on ul "Executions Metrics Scheduling Test Training Chat Deployments Settings Logs" at bounding box center [566, 23] width 592 height 20
click at [779, 18] on ul "Executions Metrics Scheduling Test Training Chat Deployments Settings Logs" at bounding box center [566, 23] width 592 height 20
